Goal: Task Accomplishment & Management: Manage account settings

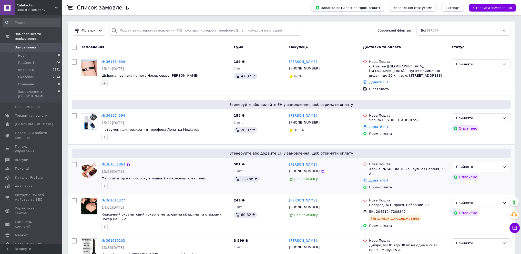
click at [110, 164] on link "№ 361631863" at bounding box center [114, 164] width 24 height 4
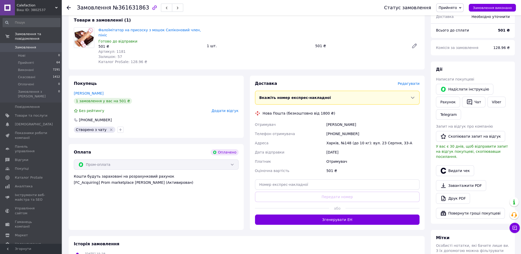
scroll to position [51, 0]
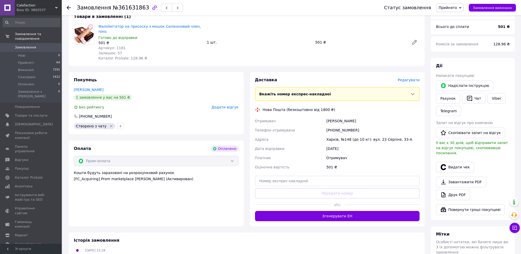
click at [365, 204] on div at bounding box center [383, 204] width 74 height 13
click at [364, 211] on button "Згенерувати ЕН" at bounding box center [337, 216] width 165 height 10
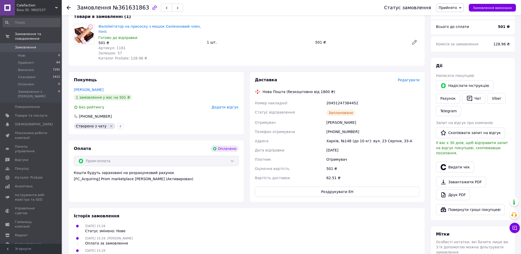
click at [68, 6] on icon at bounding box center [69, 8] width 4 height 4
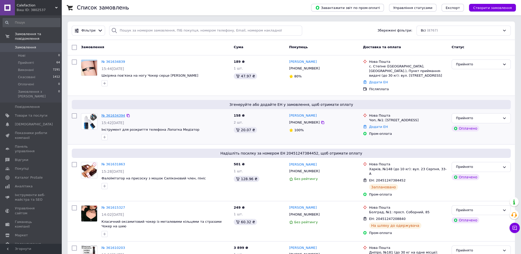
click at [105, 115] on link "№ 361634394" at bounding box center [114, 116] width 24 height 4
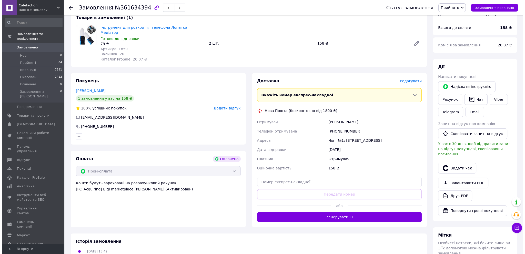
scroll to position [51, 0]
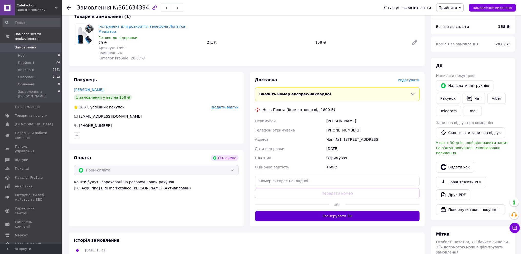
click at [378, 211] on button "Згенерувати ЕН" at bounding box center [337, 216] width 165 height 10
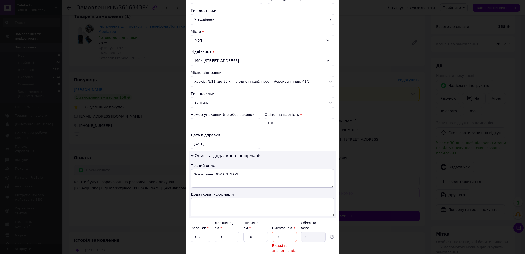
scroll to position [154, 0]
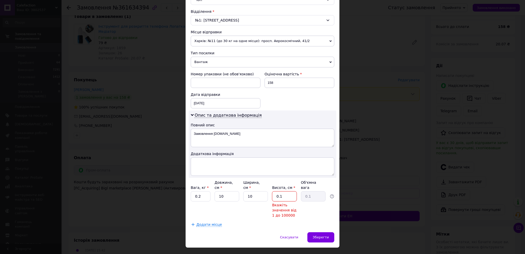
click at [287, 191] on input "0.1" at bounding box center [284, 196] width 25 height 10
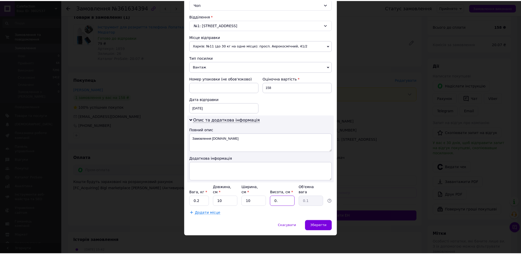
scroll to position [142, 0]
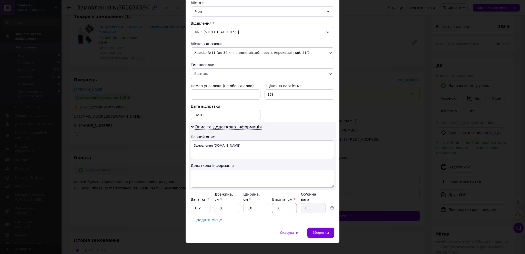
type input "0"
type input "1"
type input "0.1"
type input "1"
click at [272, 218] on div "Спосіб доставки Нова Пошта (безкоштовно від 1800 ₴) Платник Отримувач Відправни…" at bounding box center [263, 60] width 154 height 336
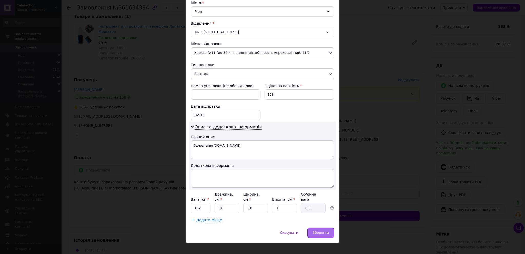
click at [322, 231] on span "Зберегти" at bounding box center [321, 233] width 16 height 4
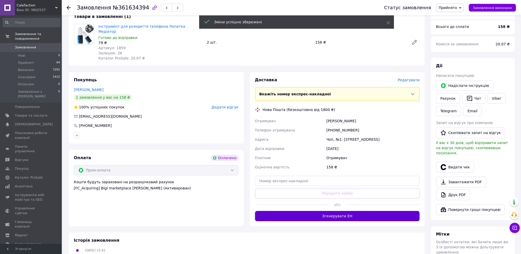
click at [342, 215] on button "Згенерувати ЕН" at bounding box center [337, 216] width 165 height 10
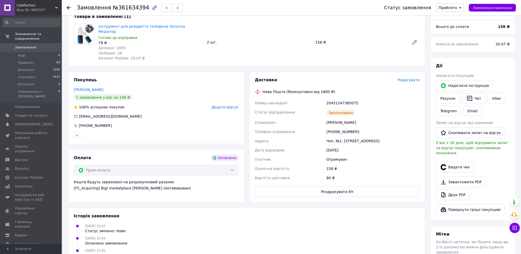
click at [68, 7] on icon at bounding box center [69, 8] width 4 height 4
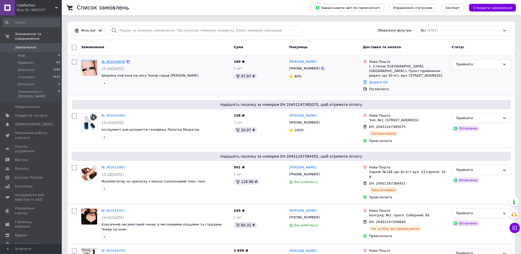
click at [111, 62] on link "№ 361634839" at bounding box center [114, 62] width 24 height 4
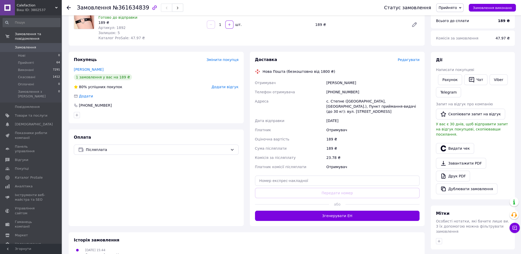
scroll to position [51, 0]
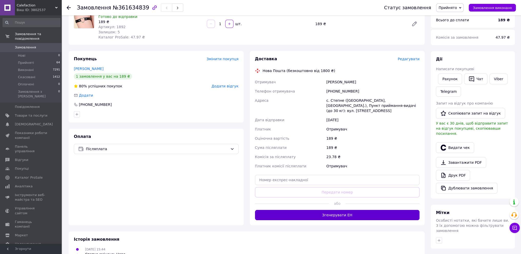
click at [368, 211] on button "Згенерувати ЕН" at bounding box center [337, 215] width 165 height 10
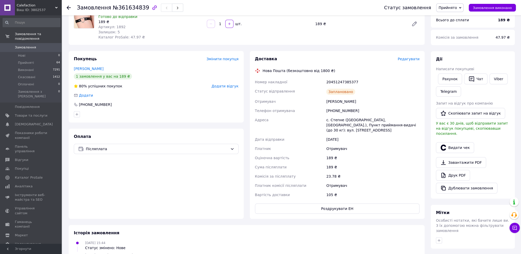
click at [68, 7] on icon at bounding box center [69, 8] width 4 height 4
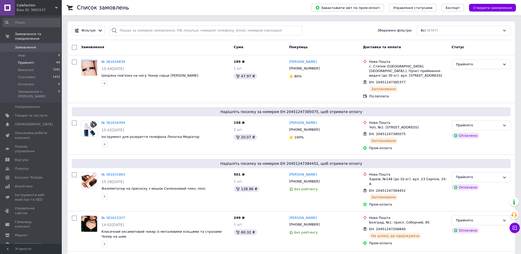
click at [31, 60] on span "Прийняті" at bounding box center [26, 62] width 16 height 5
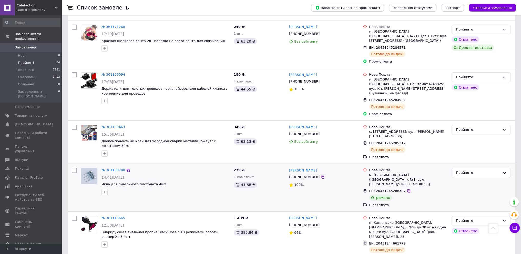
scroll to position [2230, 0]
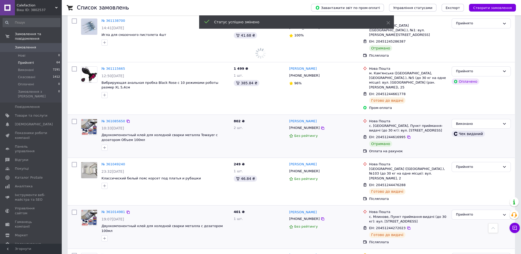
scroll to position [2384, 0]
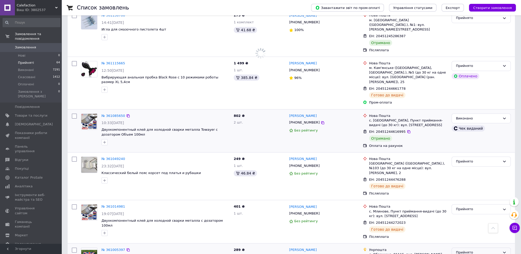
click at [473, 248] on div "Прийнято" at bounding box center [481, 253] width 59 height 10
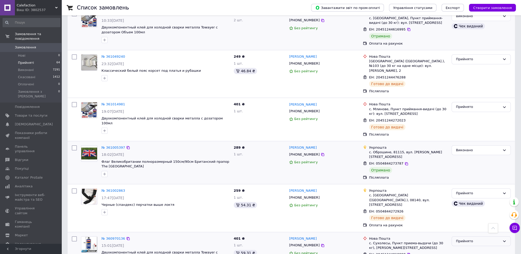
scroll to position [2486, 0]
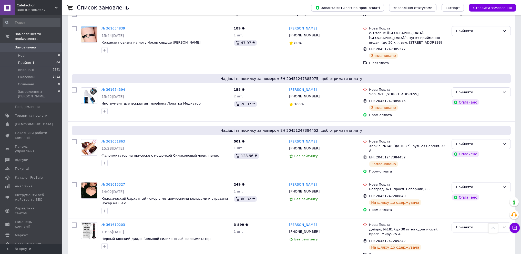
scroll to position [0, 0]
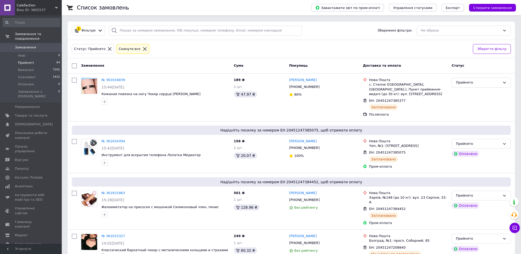
click at [143, 48] on icon at bounding box center [145, 49] width 5 height 5
